Goal: Task Accomplishment & Management: Use online tool/utility

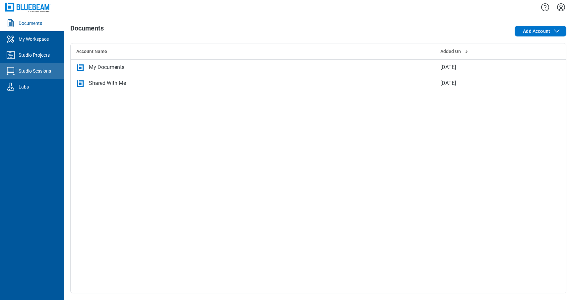
click at [33, 74] on div "Studio Sessions" at bounding box center [35, 71] width 32 height 7
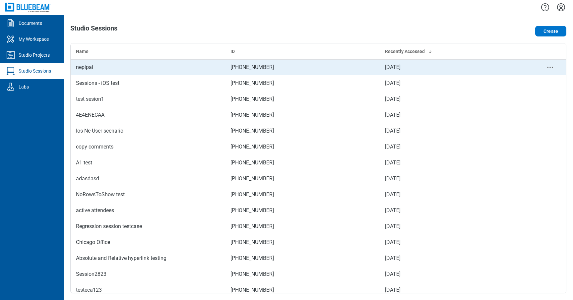
click at [137, 72] on td "nepipai" at bounding box center [148, 67] width 154 height 16
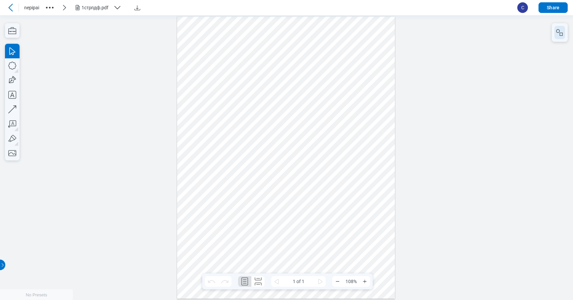
click at [557, 34] on icon "button" at bounding box center [560, 33] width 8 height 8
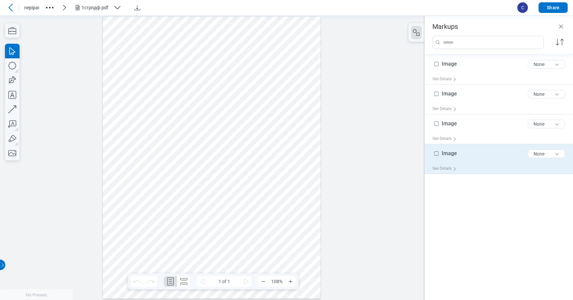
click at [477, 154] on div "Image 5 of 300 characters None" at bounding box center [501, 155] width 138 height 17
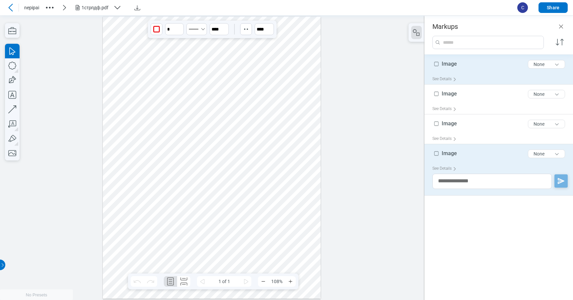
click at [479, 70] on div "Image 5 of 300 characters None" at bounding box center [501, 65] width 138 height 17
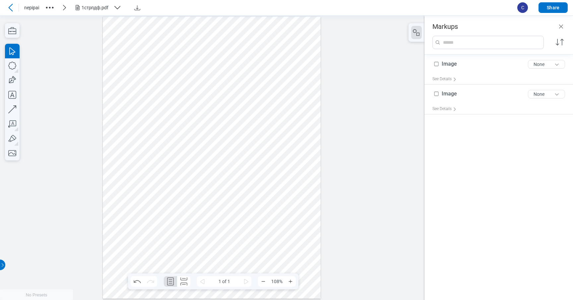
click at [479, 70] on div "Image 5 of 300 characters None" at bounding box center [501, 65] width 138 height 17
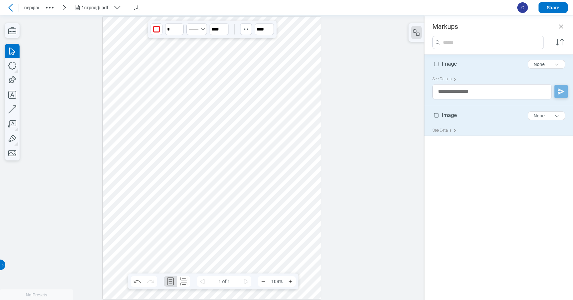
click at [471, 116] on div "Image 5 of 300 characters None" at bounding box center [501, 117] width 138 height 17
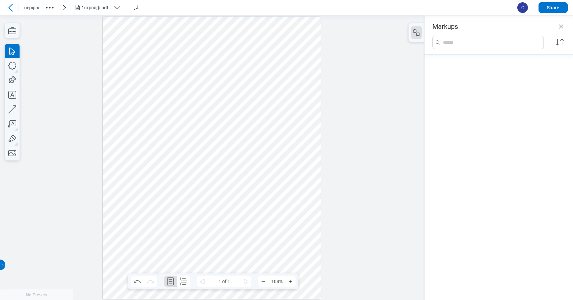
click at [472, 116] on div at bounding box center [498, 174] width 148 height 239
click at [480, 66] on div at bounding box center [498, 174] width 148 height 239
click at [561, 28] on icon "Close" at bounding box center [561, 27] width 8 height 8
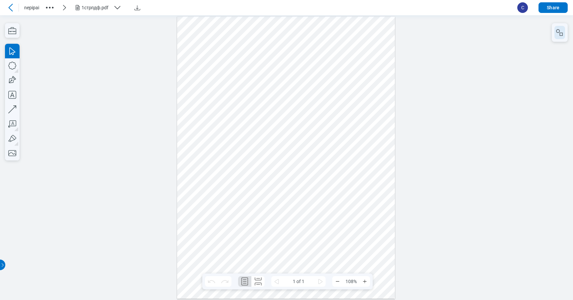
click at [558, 33] on icon "button" at bounding box center [560, 33] width 8 height 8
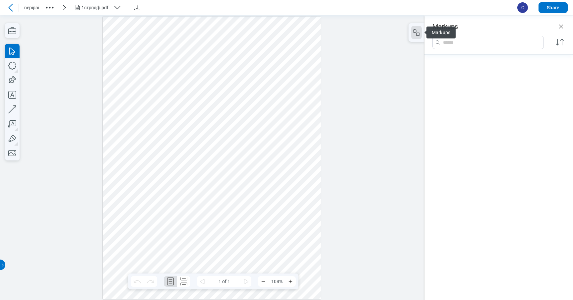
click at [519, 74] on div at bounding box center [498, 174] width 148 height 239
click at [559, 45] on icon "button" at bounding box center [559, 42] width 11 height 11
click at [472, 87] on div at bounding box center [498, 174] width 148 height 239
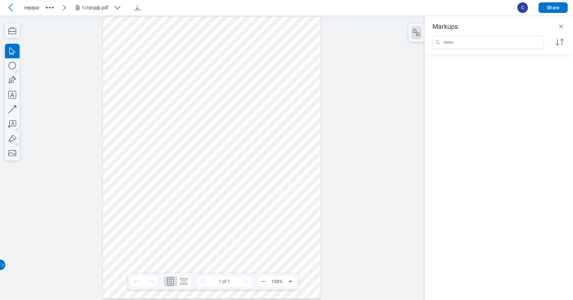
click at [485, 46] on input "search" at bounding box center [492, 42] width 101 height 13
click at [561, 27] on icon "Close" at bounding box center [561, 27] width 4 height 4
